Goal: Transaction & Acquisition: Purchase product/service

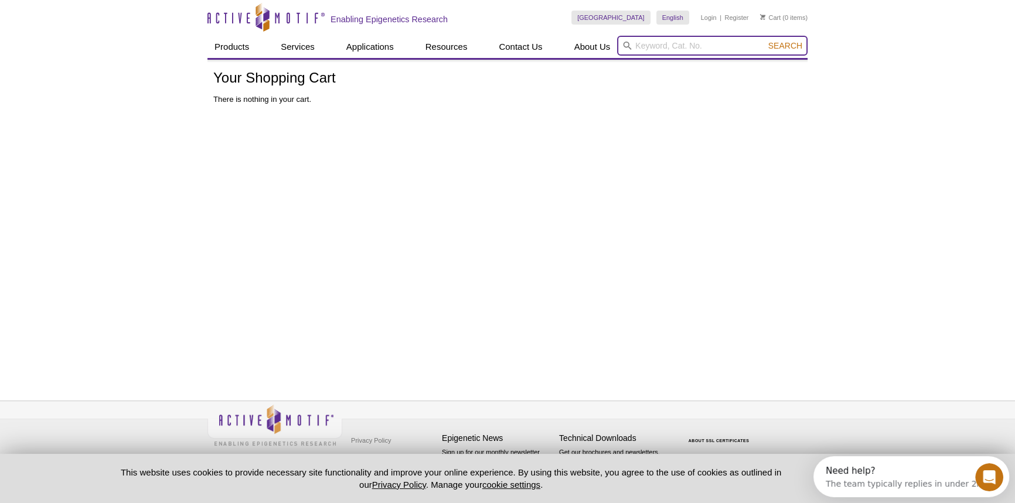
click at [750, 43] on input "search" at bounding box center [712, 46] width 190 height 20
click at [783, 470] on p "This website uses cookies to provide necessary site functionality and improve y…" at bounding box center [450, 478] width 701 height 25
click at [647, 40] on input "search" at bounding box center [712, 46] width 190 height 20
paste input "53168"
type input "53168"
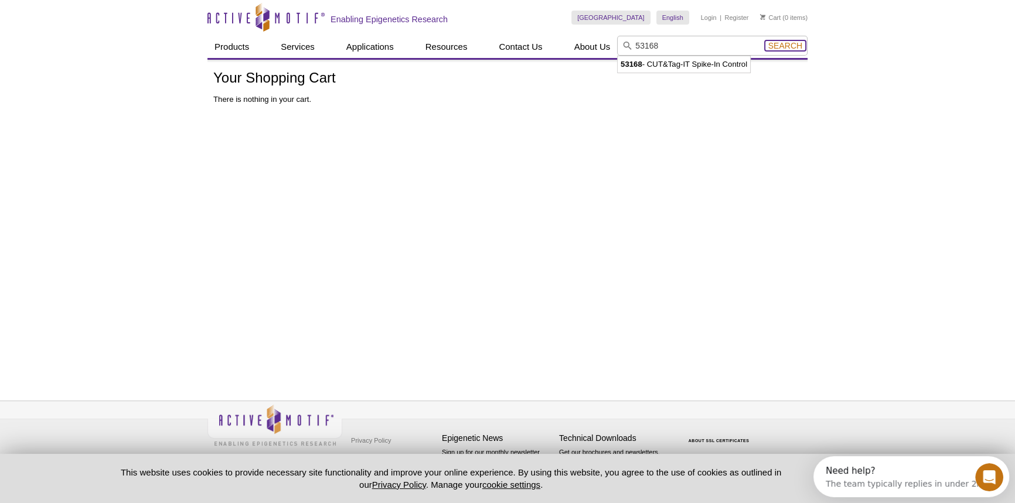
click at [780, 44] on span "Search" at bounding box center [785, 45] width 34 height 9
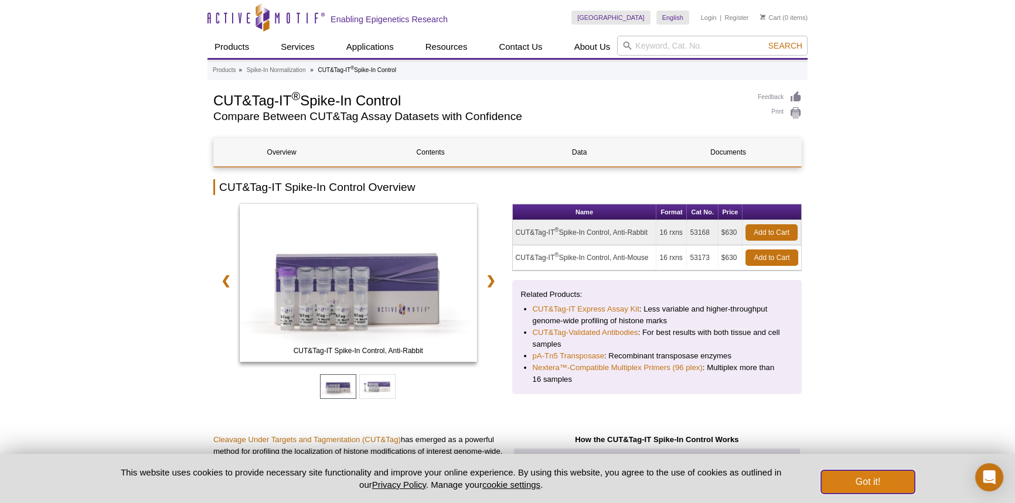
click at [908, 485] on button "Got it!" at bounding box center [868, 481] width 94 height 23
